Goal: Transaction & Acquisition: Purchase product/service

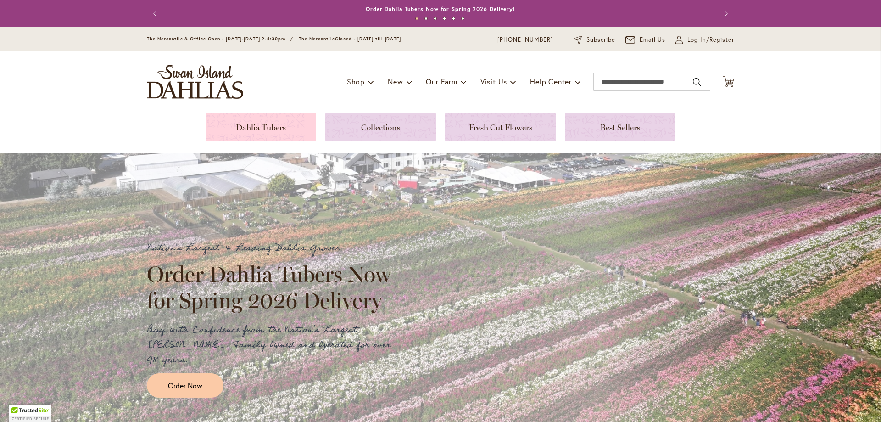
click at [266, 127] on link at bounding box center [261, 126] width 111 height 29
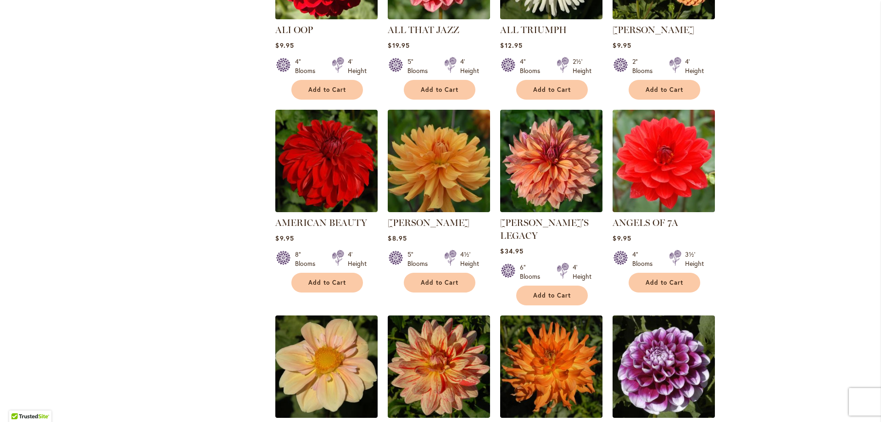
scroll to position [689, 0]
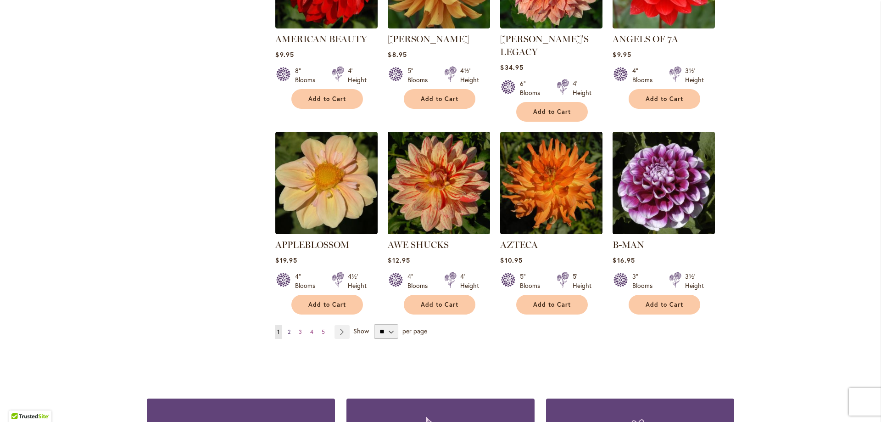
click at [288, 328] on span "2" at bounding box center [289, 331] width 3 height 7
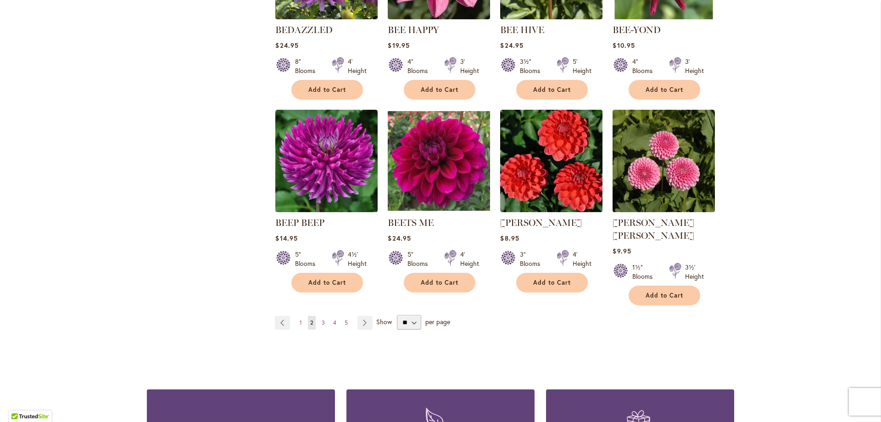
scroll to position [826, 0]
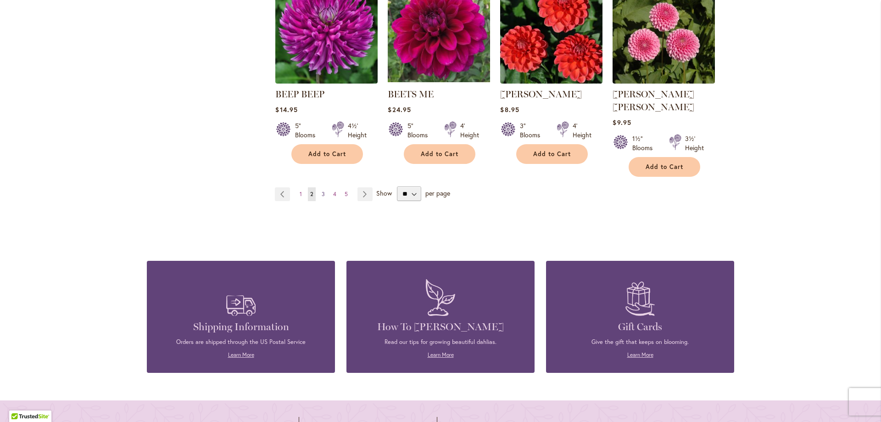
click at [322, 187] on link "Page 3" at bounding box center [324, 194] width 8 height 14
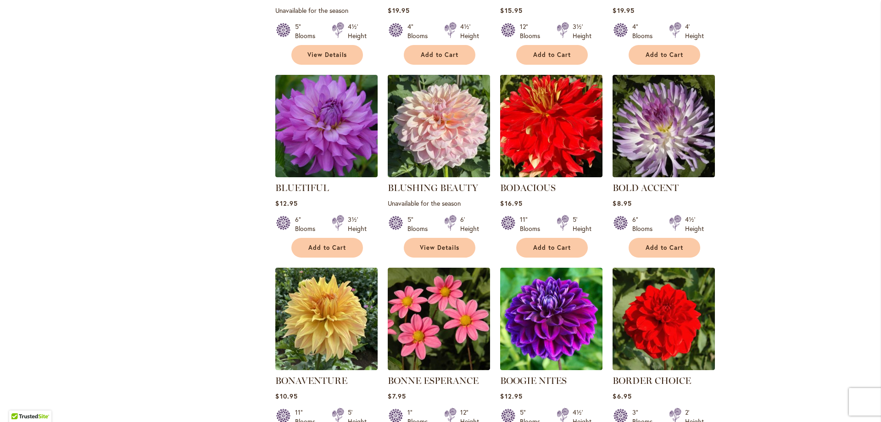
scroll to position [689, 0]
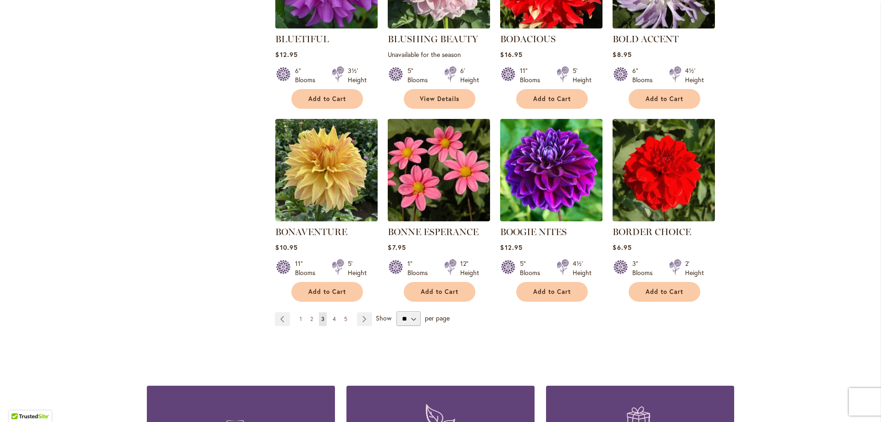
click at [333, 316] on span "4" at bounding box center [334, 318] width 3 height 7
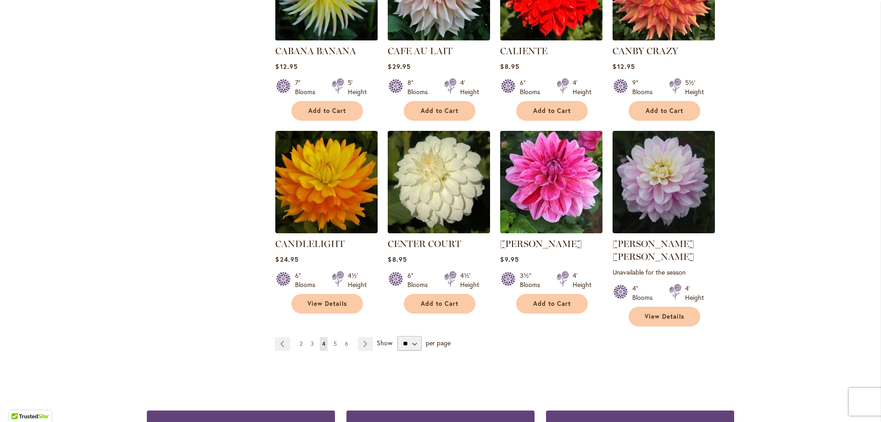
scroll to position [643, 0]
